Goal: Find specific page/section: Find specific page/section

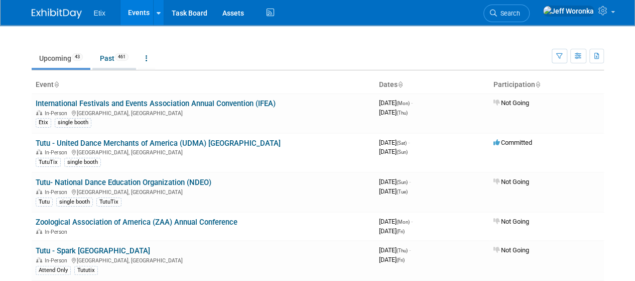
click at [108, 56] on link "Past 461" at bounding box center [114, 58] width 44 height 19
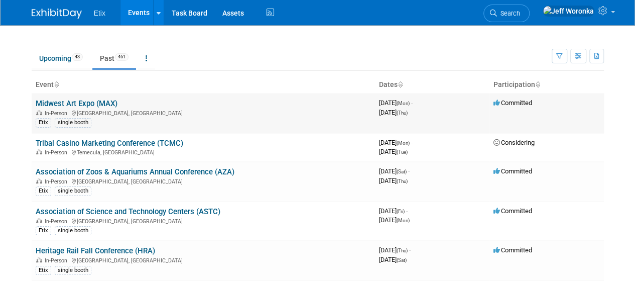
click at [104, 101] on link "Midwest Art Expo (MAX)" at bounding box center [77, 103] width 82 height 9
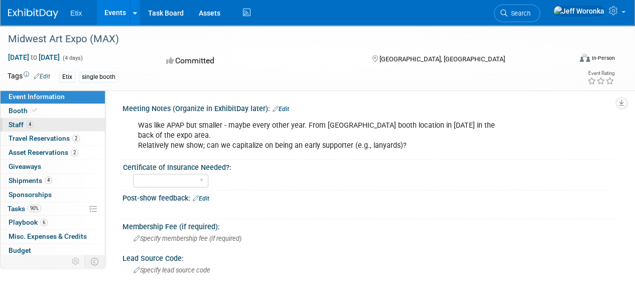
click at [31, 128] on span "Staff 4" at bounding box center [21, 125] width 25 height 8
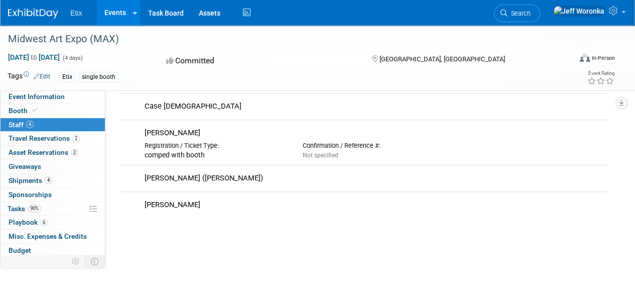
scroll to position [50, 0]
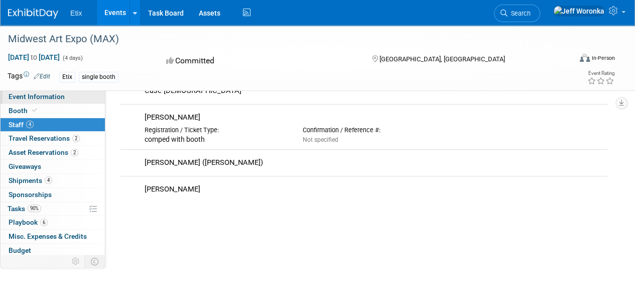
click at [38, 96] on span "Event Information" at bounding box center [37, 96] width 56 height 8
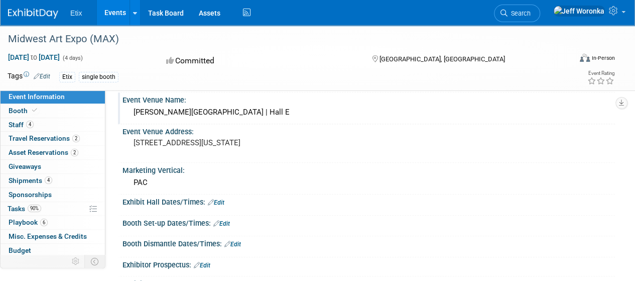
scroll to position [151, 0]
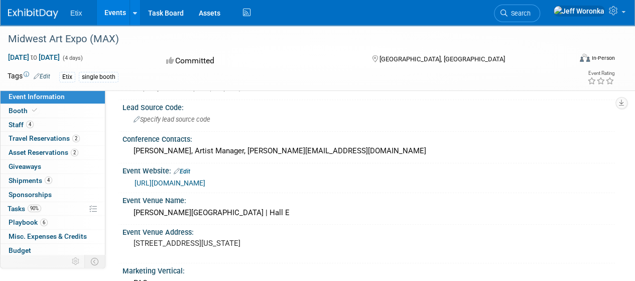
click at [217, 186] on div "https://midwestartsxpo.org/" at bounding box center [371, 183] width 473 height 12
click at [204, 182] on link "https://midwestartsxpo.org/" at bounding box center [170, 183] width 71 height 8
click at [509, 50] on div "Midwest Art Expo (MAX)" at bounding box center [285, 38] width 571 height 27
